Goal: Check status: Check status

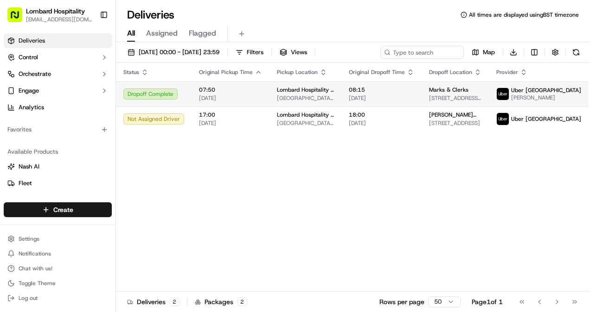
click at [206, 102] on span "[DATE]" at bounding box center [230, 98] width 63 height 7
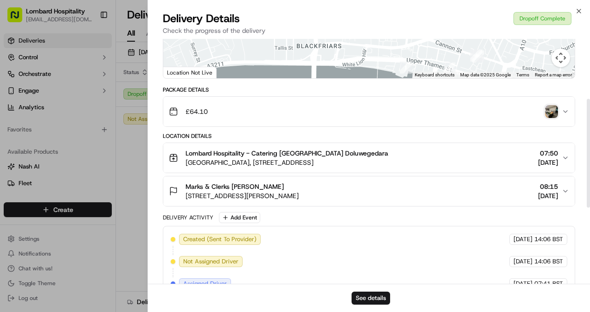
scroll to position [137, 0]
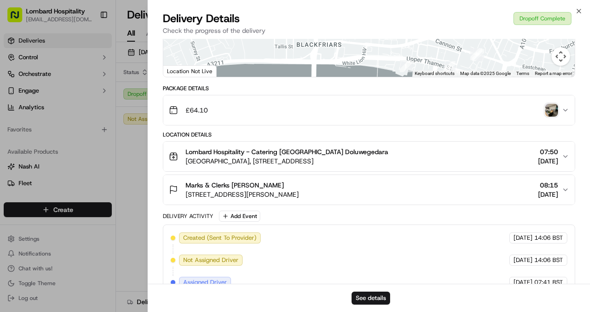
click at [552, 108] on img "button" at bounding box center [551, 110] width 13 height 13
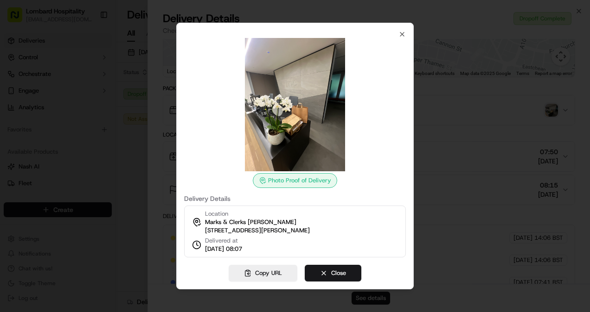
click at [90, 102] on div at bounding box center [295, 156] width 590 height 312
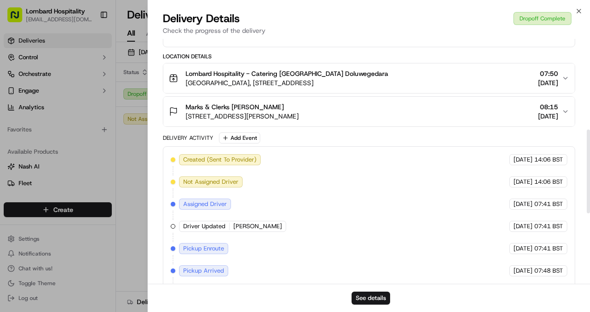
scroll to position [0, 0]
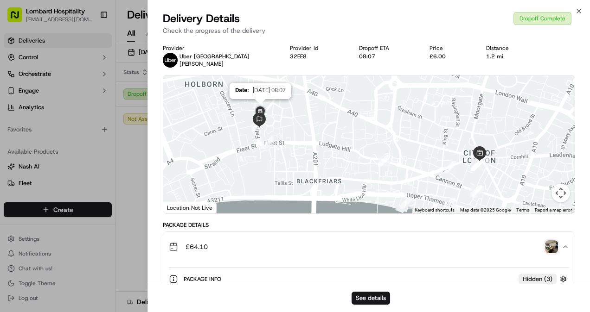
click at [259, 119] on img at bounding box center [260, 111] width 15 height 15
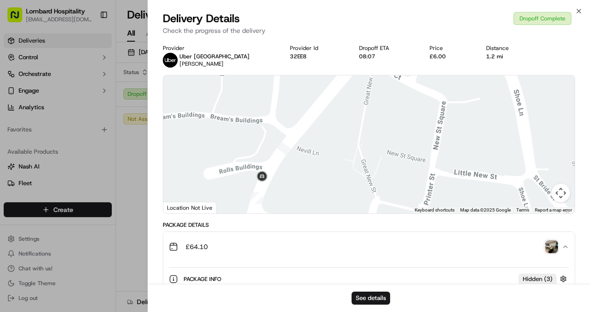
drag, startPoint x: 270, startPoint y: 161, endPoint x: 253, endPoint y: 223, distance: 63.9
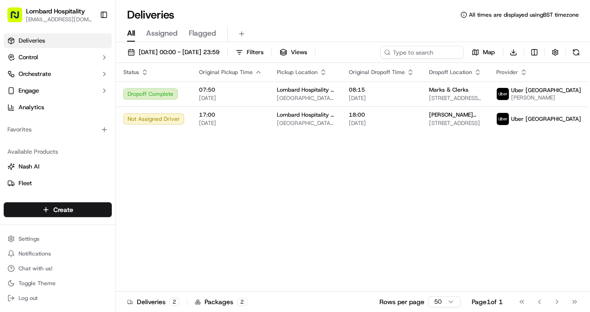
click at [358, 229] on div "Status Original Pickup Time Pickup Location Original Dropoff Time Dropoff Locat…" at bounding box center [369, 177] width 507 height 229
